Goal: Find specific fact

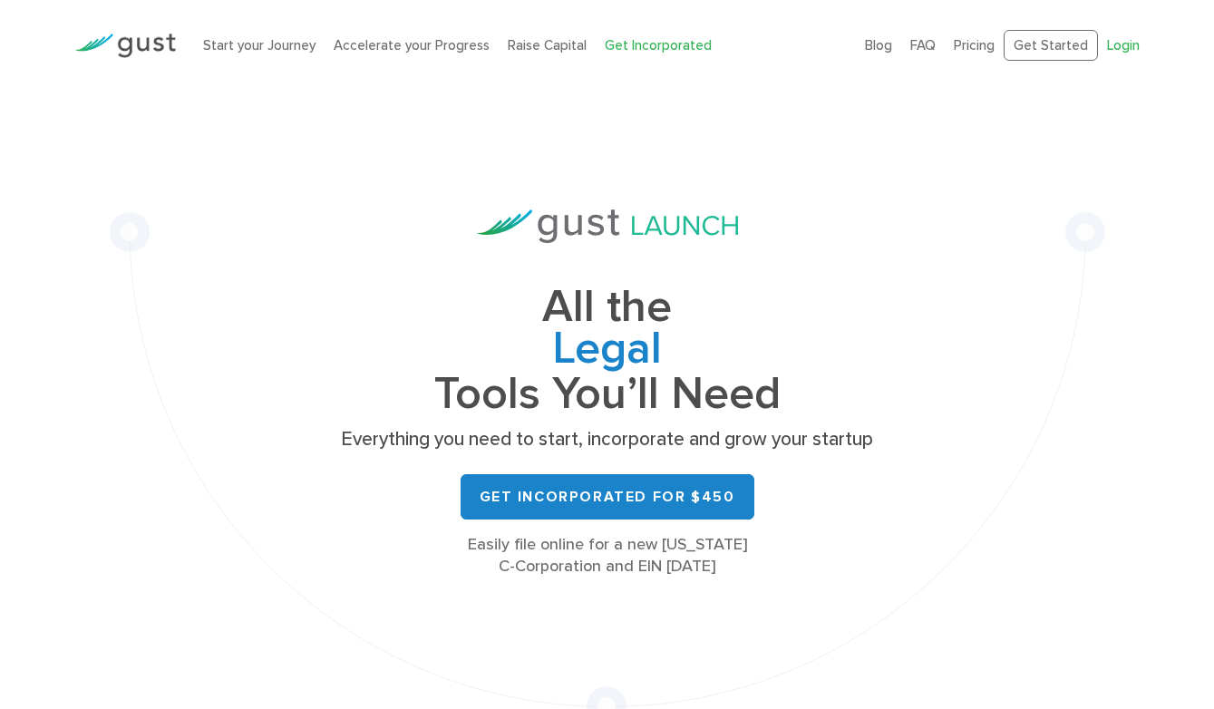
click at [1121, 52] on link "Login" at bounding box center [1123, 45] width 33 height 16
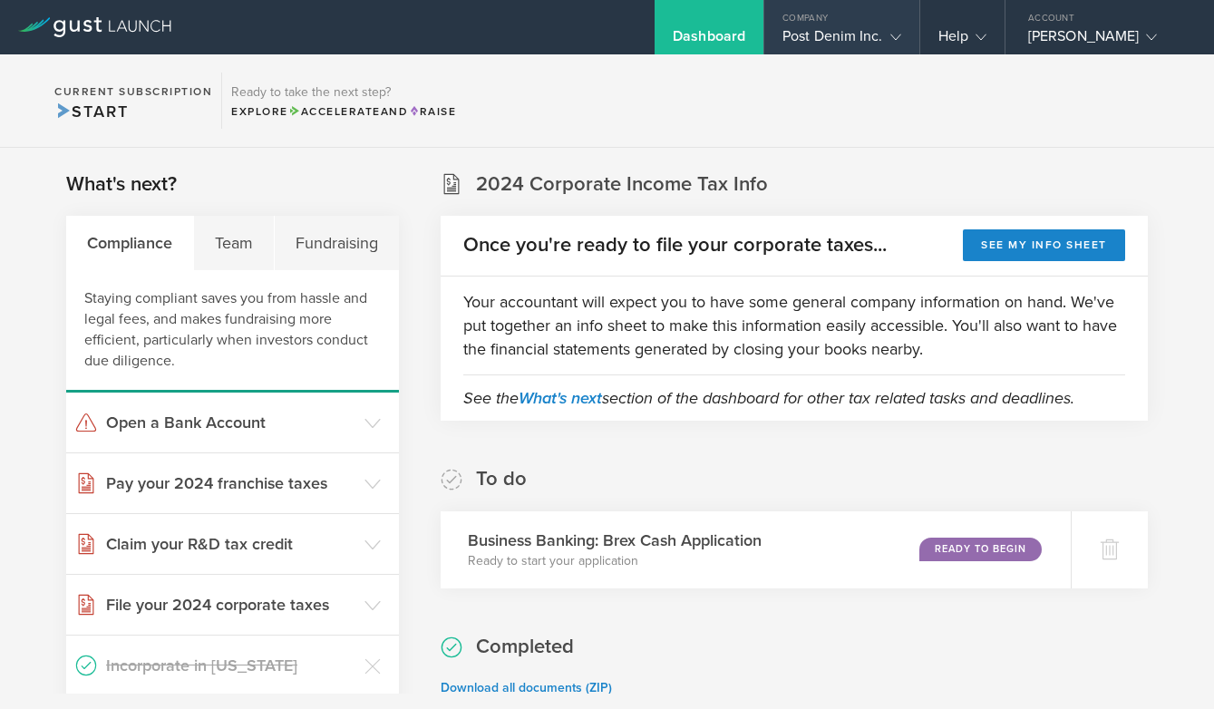
click at [872, 40] on div "Post Denim Inc." at bounding box center [841, 40] width 119 height 27
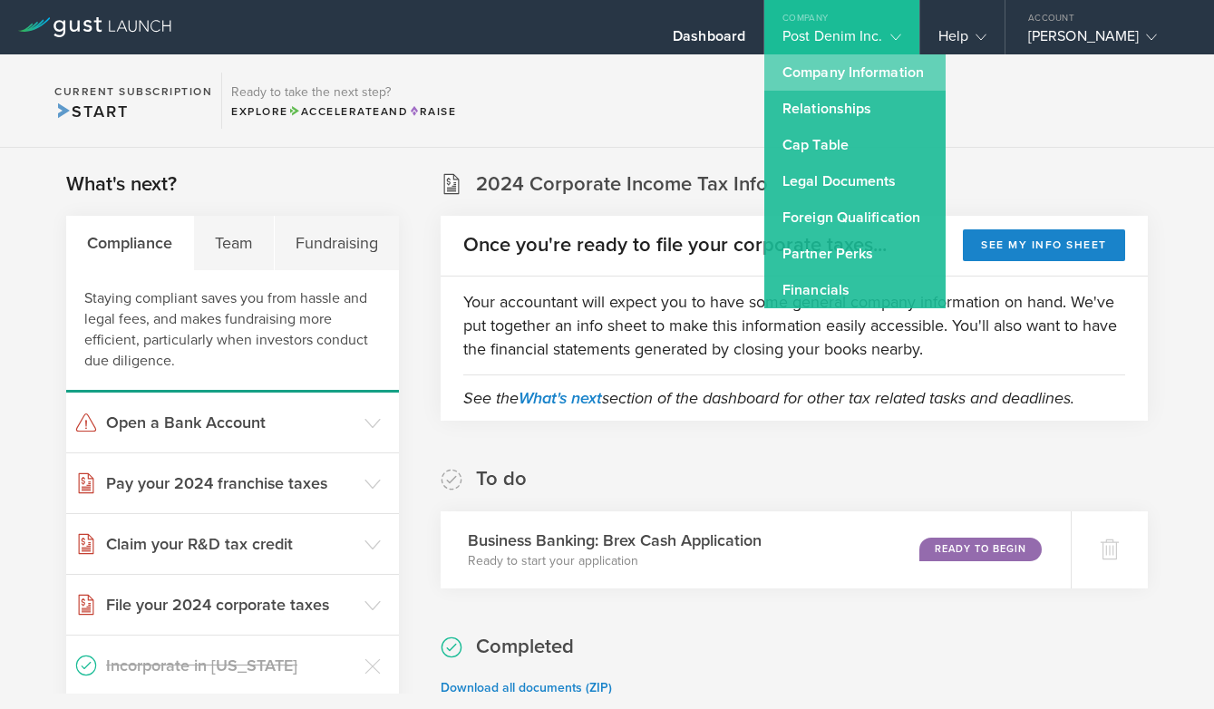
click at [829, 82] on link "Company Information" at bounding box center [854, 72] width 181 height 36
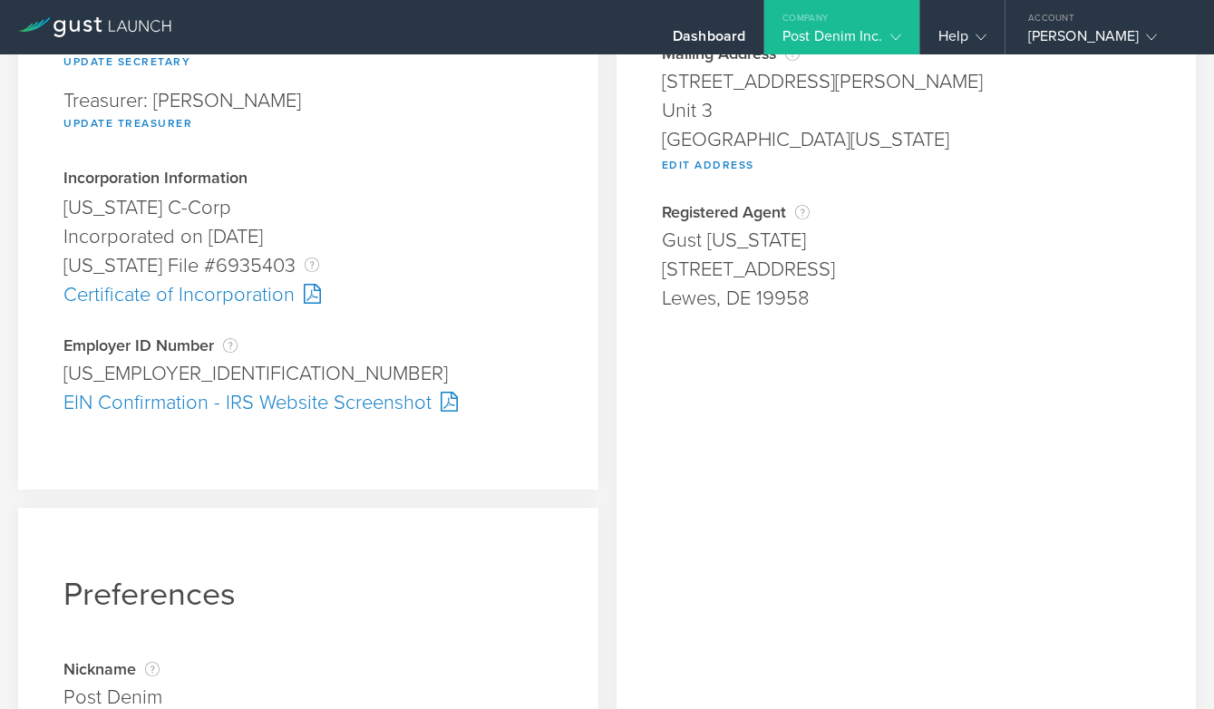
scroll to position [368, 0]
drag, startPoint x: 179, startPoint y: 373, endPoint x: 62, endPoint y: 372, distance: 116.9
click at [62, 372] on div "Company Information Responsible Party The name of the party responsible for fil…" at bounding box center [308, 96] width 580 height 784
copy div "[US_EMPLOYER_IDENTIFICATION_NUMBER]"
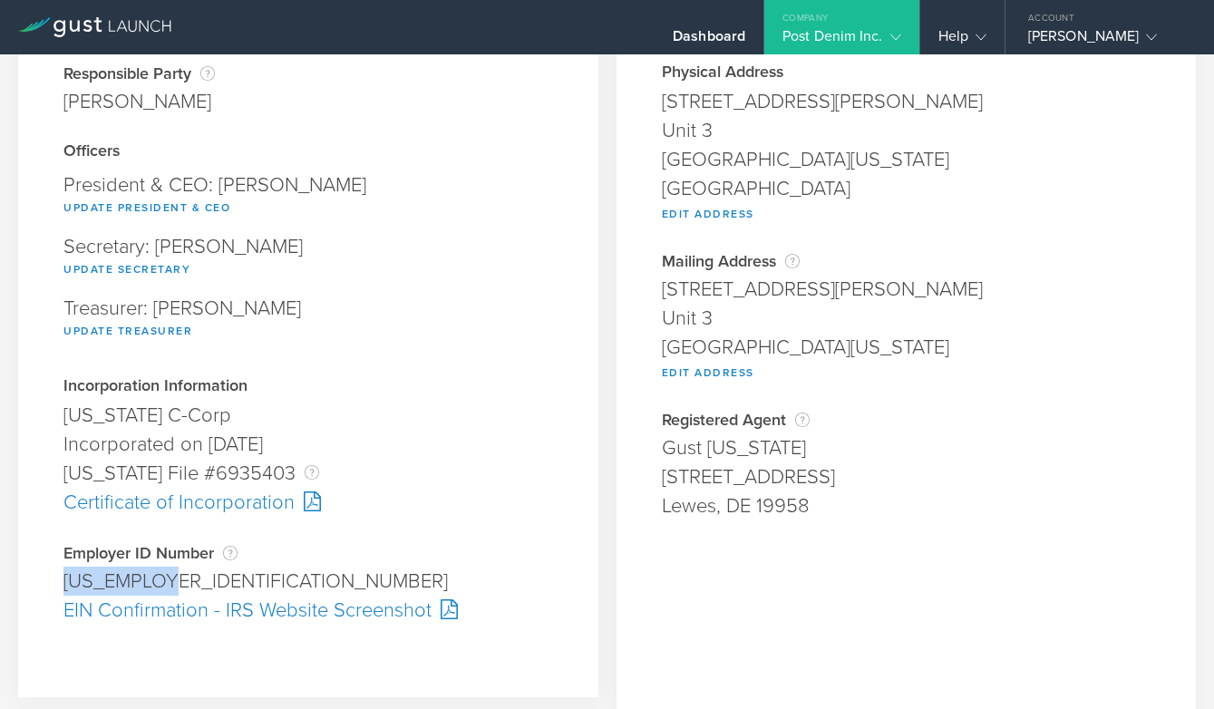
scroll to position [199, 0]
